Goal: Task Accomplishment & Management: Use online tool/utility

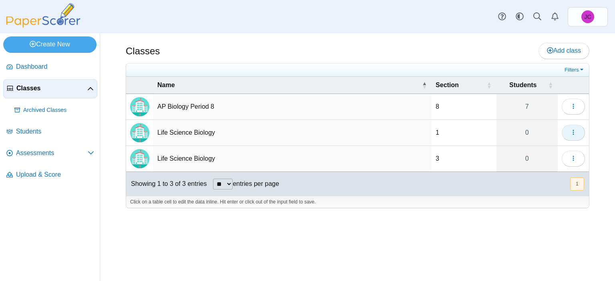
click at [581, 131] on button "button" at bounding box center [573, 133] width 23 height 16
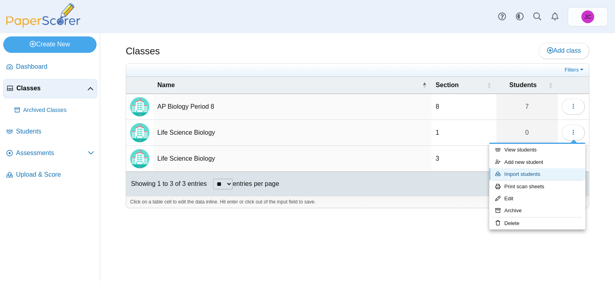
click at [546, 171] on link "Import students" at bounding box center [537, 175] width 96 height 12
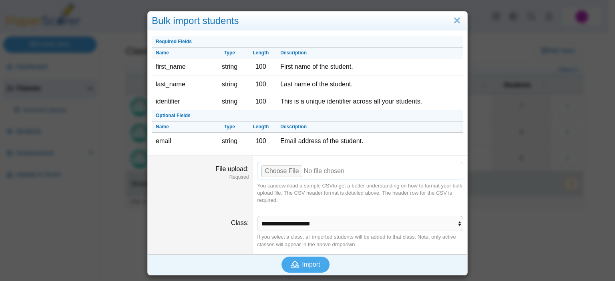
click at [283, 173] on input "File upload" at bounding box center [360, 171] width 206 height 18
click at [279, 169] on input "File upload" at bounding box center [360, 171] width 206 height 18
click at [259, 173] on input "File upload" at bounding box center [360, 171] width 206 height 18
click at [320, 184] on link "download a sample CSV" at bounding box center [304, 186] width 57 height 6
click at [456, 20] on link "Close" at bounding box center [457, 21] width 12 height 14
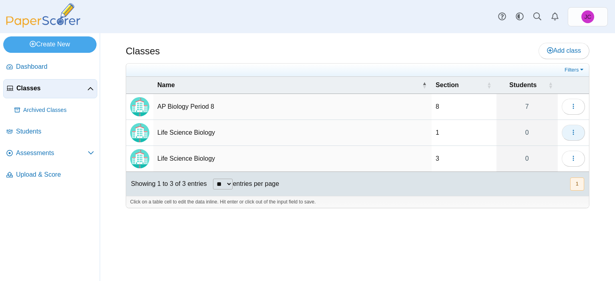
click at [569, 128] on button "button" at bounding box center [573, 133] width 23 height 16
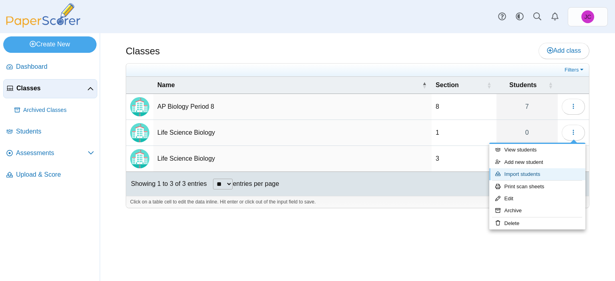
click at [531, 169] on link "Import students" at bounding box center [537, 175] width 96 height 12
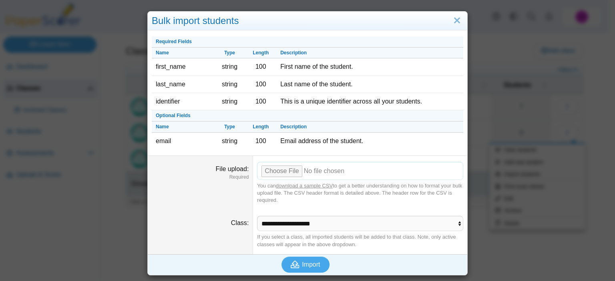
click at [284, 170] on input "File upload" at bounding box center [360, 171] width 206 height 18
click at [267, 170] on input "File upload" at bounding box center [360, 171] width 206 height 18
click at [451, 17] on link "Close" at bounding box center [457, 21] width 12 height 14
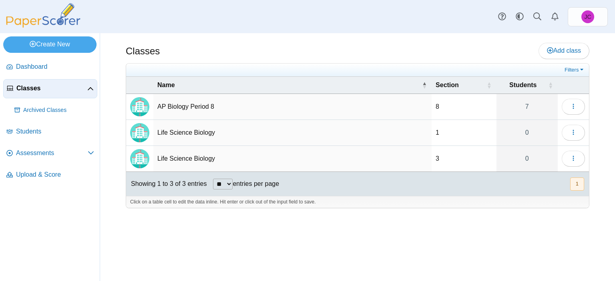
click at [195, 127] on td "Life Science Biology" at bounding box center [292, 133] width 278 height 26
click at [575, 129] on icon "button" at bounding box center [573, 132] width 6 height 6
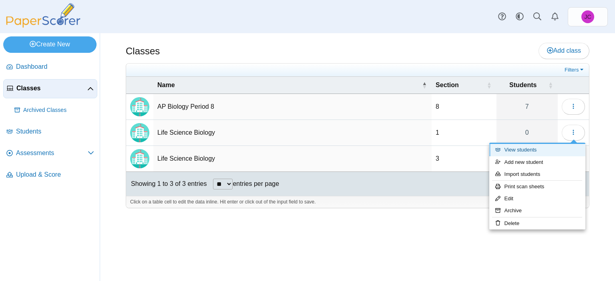
click at [536, 150] on link "View students" at bounding box center [537, 150] width 96 height 12
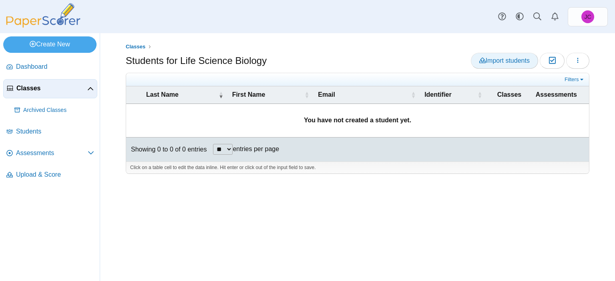
click at [506, 55] on link "Import students" at bounding box center [504, 61] width 67 height 16
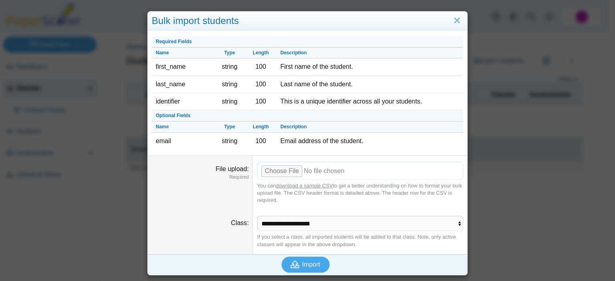
click at [263, 168] on input "File upload" at bounding box center [360, 171] width 206 height 18
click at [287, 166] on input "File upload" at bounding box center [360, 171] width 206 height 18
type input "**********"
click at [297, 262] on icon "submit" at bounding box center [296, 265] width 11 height 9
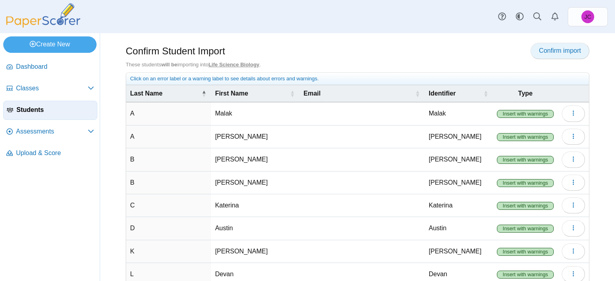
click at [558, 52] on span "Confirm import" at bounding box center [560, 50] width 42 height 7
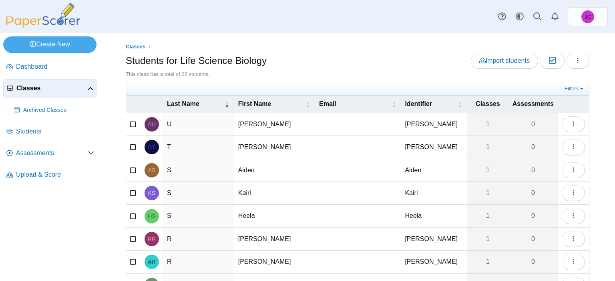
click at [36, 86] on span "Classes" at bounding box center [51, 88] width 71 height 9
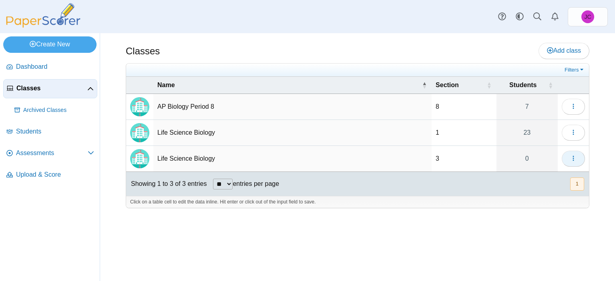
click at [581, 160] on button "button" at bounding box center [573, 159] width 23 height 16
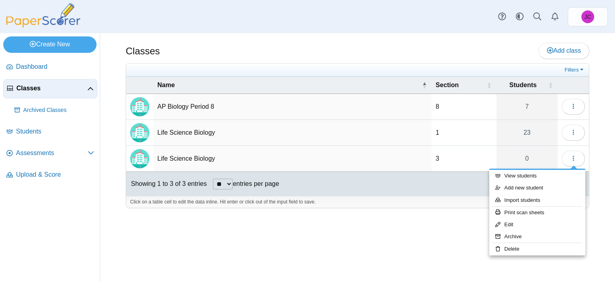
click at [169, 160] on td "Life Science Biology" at bounding box center [292, 159] width 278 height 26
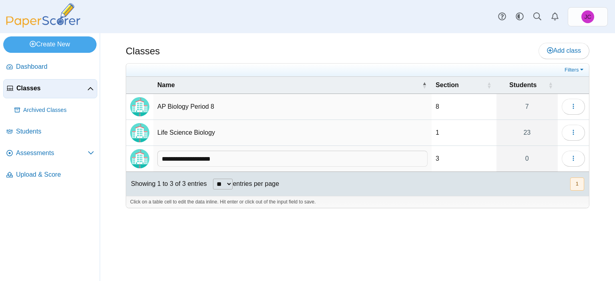
click at [577, 168] on td at bounding box center [573, 159] width 31 height 26
click at [578, 162] on button "button" at bounding box center [573, 159] width 23 height 16
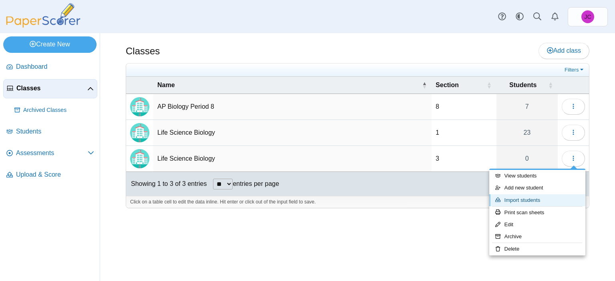
click at [532, 197] on link "Import students" at bounding box center [537, 201] width 96 height 12
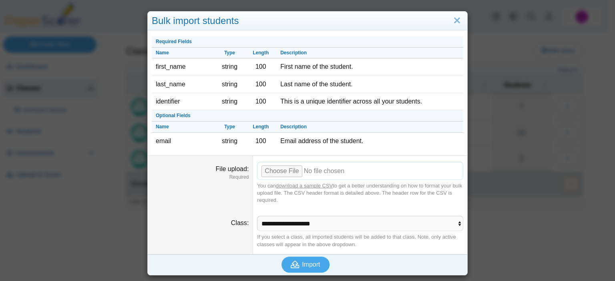
click at [284, 170] on input "File upload" at bounding box center [360, 171] width 206 height 18
type input "**********"
click at [314, 268] on button "Import" at bounding box center [305, 265] width 48 height 16
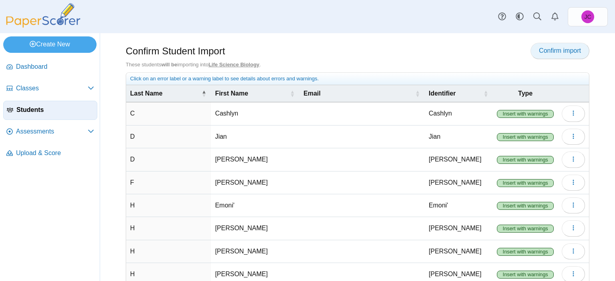
click at [548, 50] on span "Confirm import" at bounding box center [560, 50] width 42 height 7
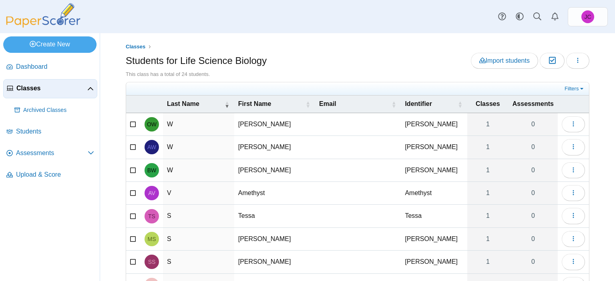
click at [34, 86] on span "Classes" at bounding box center [51, 88] width 71 height 9
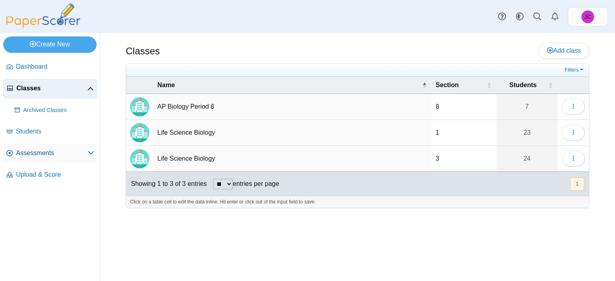
click at [44, 149] on span "Assessments" at bounding box center [52, 153] width 72 height 9
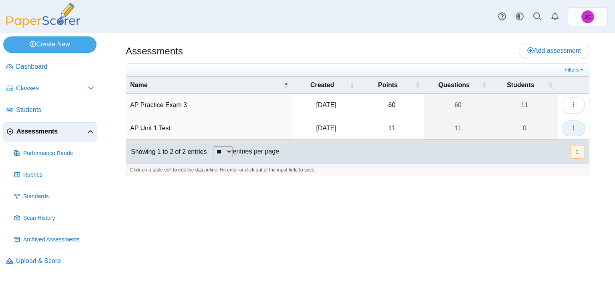
click at [565, 123] on button "button" at bounding box center [573, 129] width 23 height 16
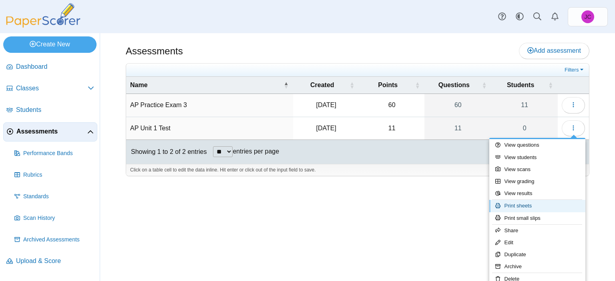
click at [538, 203] on link "Print sheets" at bounding box center [537, 206] width 96 height 12
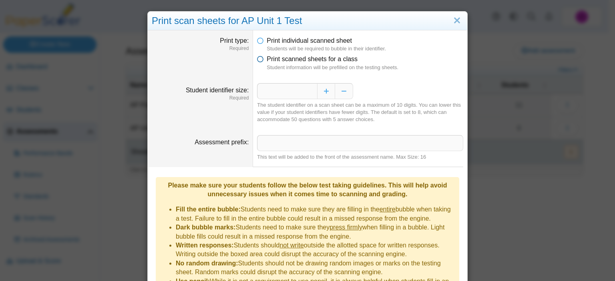
click at [257, 57] on icon at bounding box center [260, 58] width 6 height 6
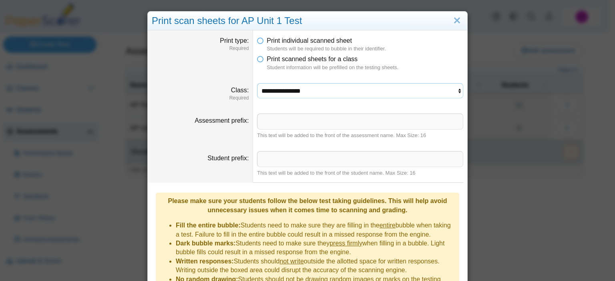
click at [289, 93] on select "**********" at bounding box center [360, 90] width 206 height 15
select select "**********"
click at [257, 83] on select "**********" at bounding box center [360, 90] width 206 height 15
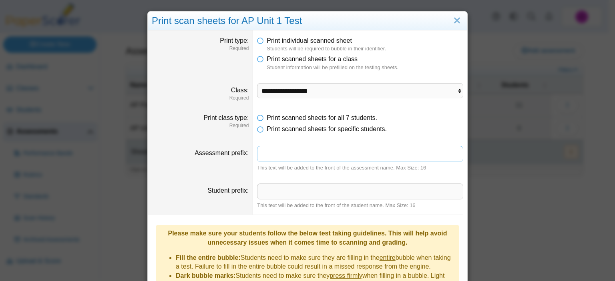
click at [361, 149] on input "Assessment prefix" at bounding box center [360, 154] width 206 height 16
type input "**********"
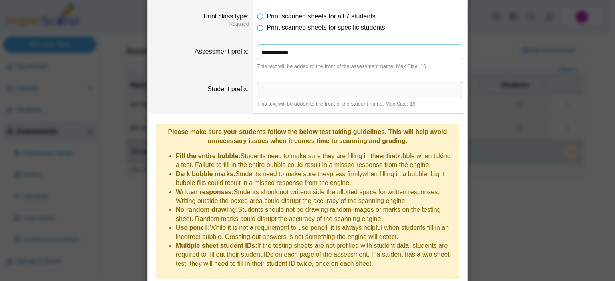
scroll to position [121, 0]
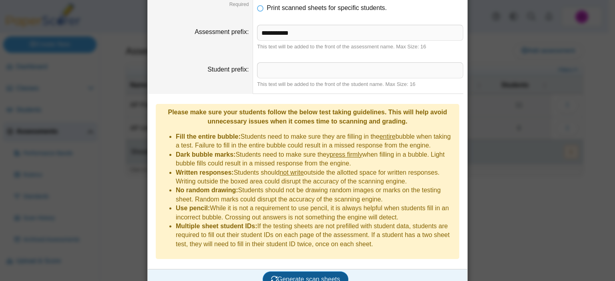
click at [314, 276] on span "Generate scan sheets" at bounding box center [305, 279] width 69 height 7
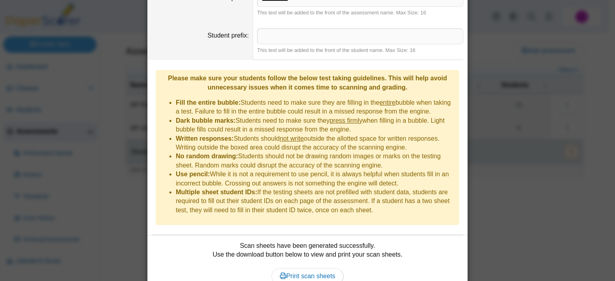
scroll to position [185, 0]
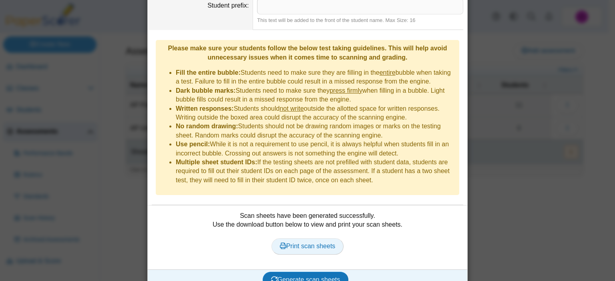
click at [324, 239] on link "Print scan sheets" at bounding box center [307, 247] width 72 height 16
